Goal: Share content

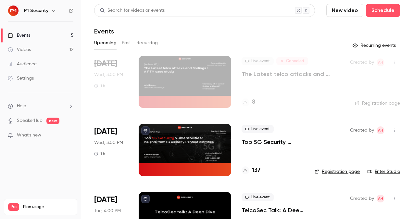
scroll to position [60, 0]
click at [274, 143] on p "Top 5G Security Vulnerabilities: Insights from P1 Security Pentest Activities" at bounding box center [272, 142] width 63 height 8
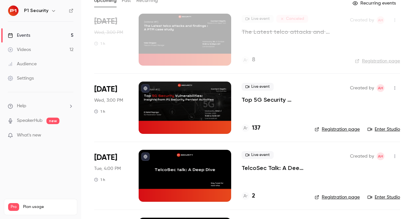
scroll to position [51, 0]
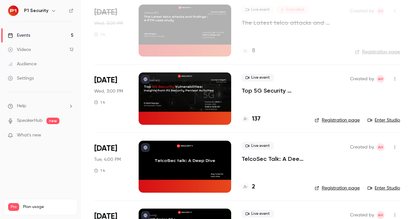
click at [276, 88] on p "Top 5G Security Vulnerabilities: Insights from P1 Security Pentest Activities" at bounding box center [272, 91] width 63 height 8
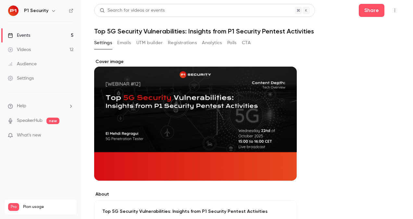
click at [185, 41] on button "Registrations" at bounding box center [182, 43] width 29 height 10
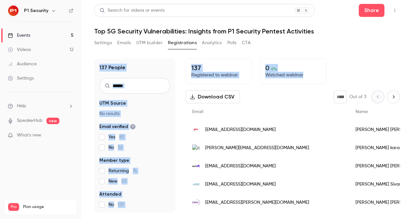
drag, startPoint x: 412, startPoint y: 46, endPoint x: 414, endPoint y: 74, distance: 27.6
click at [412, 74] on html "P1 Security Events 5 Videos 12 Audience Settings Help SpeakerHub new What's new…" at bounding box center [206, 109] width 413 height 219
click at [367, 54] on div "137 People UTM Source No results Email verified Yes 85 No 52 Member type Return…" at bounding box center [247, 132] width 306 height 162
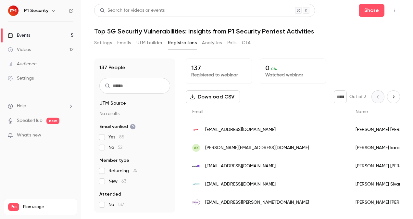
click at [354, 40] on div "Settings Emails UTM builder Registrations Analytics Polls CTA" at bounding box center [247, 44] width 306 height 13
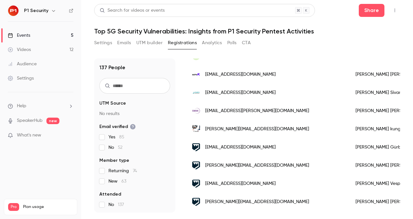
scroll to position [129, 0]
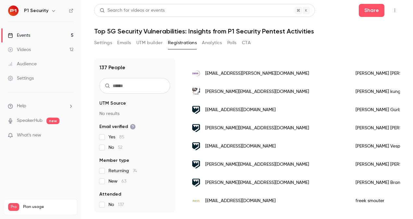
click at [29, 35] on div "Events" at bounding box center [19, 35] width 22 height 6
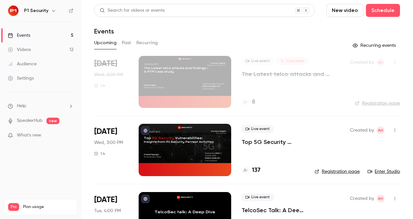
click at [268, 132] on span "Live event" at bounding box center [257, 129] width 32 height 8
click at [269, 139] on p "Top 5G Security Vulnerabilities: Insights from P1 Security Pentest Activities" at bounding box center [272, 142] width 63 height 8
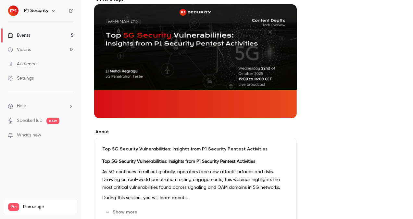
scroll to position [116, 0]
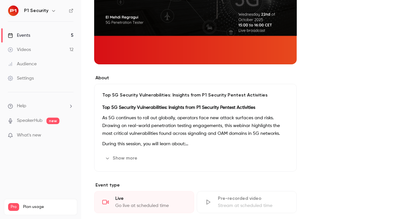
click at [44, 35] on link "Events 5" at bounding box center [40, 35] width 81 height 14
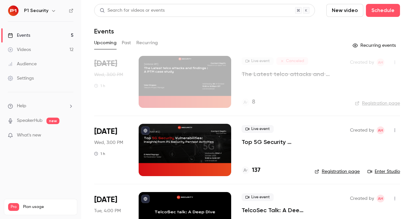
click at [270, 148] on div "Live event Top 5G Security Vulnerabilities: Insights from P1 Security Pentest A…" at bounding box center [272, 150] width 63 height 52
click at [270, 142] on p "Top 5G Security Vulnerabilities: Insights from P1 Security Pentest Activities" at bounding box center [272, 142] width 63 height 8
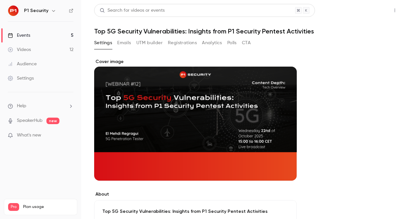
click at [369, 12] on button "Share" at bounding box center [372, 10] width 26 height 13
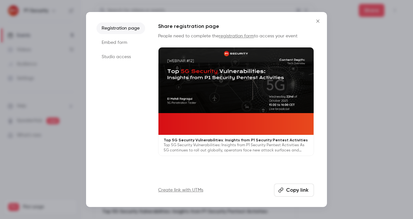
click at [292, 186] on button "Copy link" at bounding box center [294, 189] width 40 height 13
click at [391, 111] on div at bounding box center [206, 109] width 413 height 219
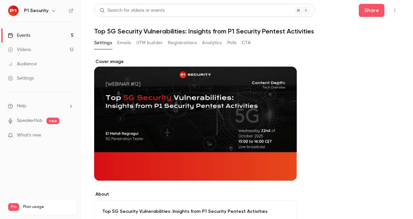
scroll to position [50, 0]
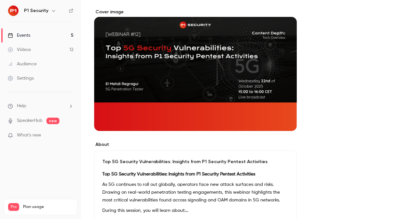
click at [55, 45] on link "Videos 12" at bounding box center [40, 50] width 81 height 14
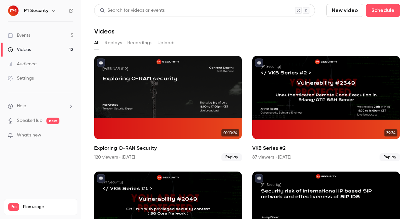
click at [51, 29] on link "Events 5" at bounding box center [40, 35] width 81 height 14
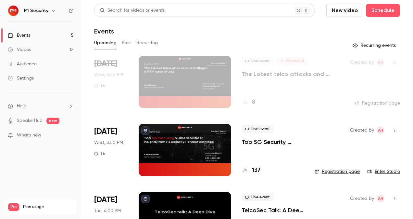
click at [49, 40] on link "Events 5" at bounding box center [40, 35] width 81 height 14
click at [47, 28] on link "Events 5" at bounding box center [40, 35] width 81 height 14
